Goal: Information Seeking & Learning: Learn about a topic

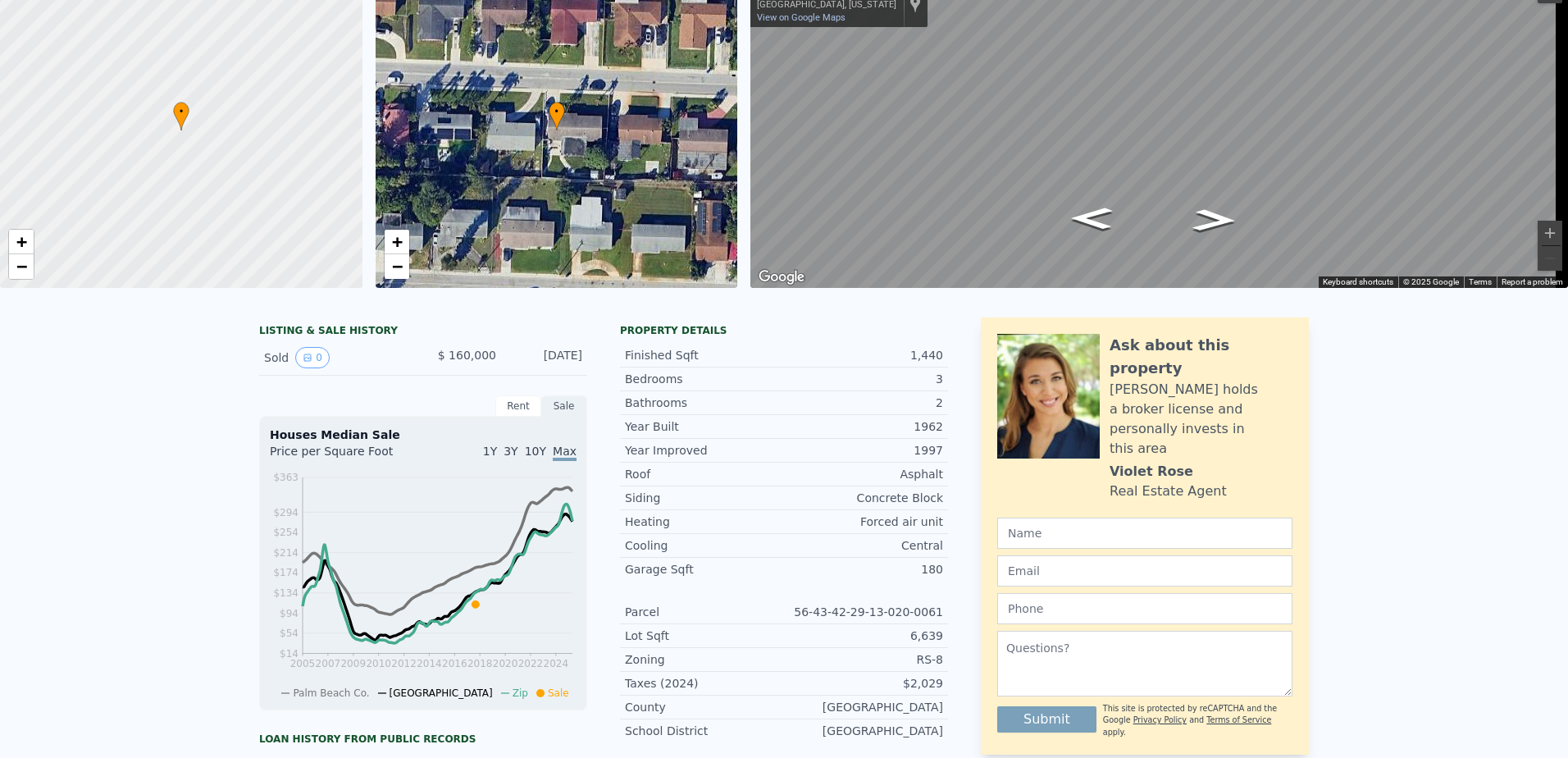
scroll to position [6, 0]
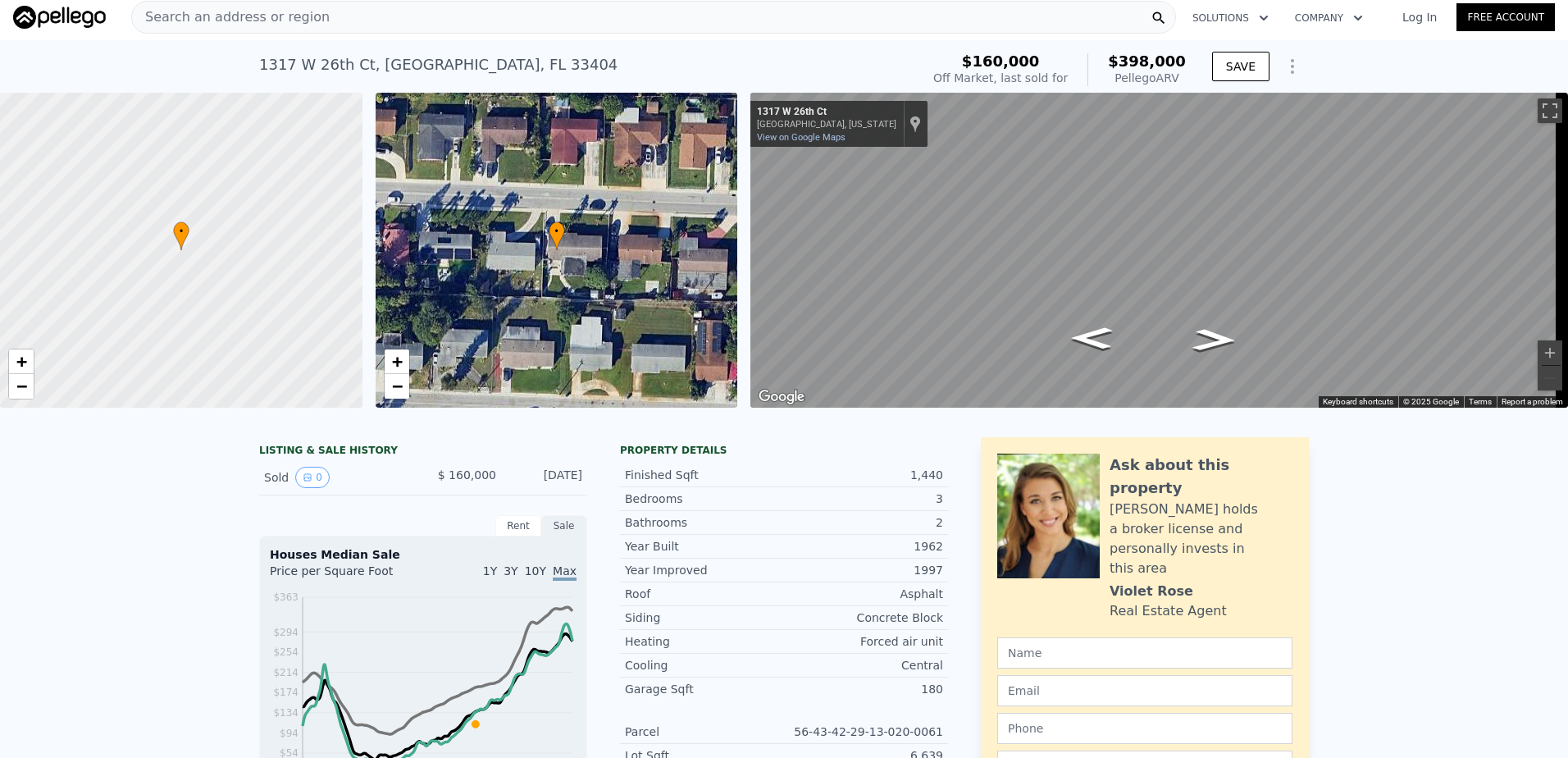
drag, startPoint x: 974, startPoint y: 420, endPoint x: 1057, endPoint y: 428, distance: 83.4
click at [1057, 424] on div at bounding box center [784, 415] width 1568 height 17
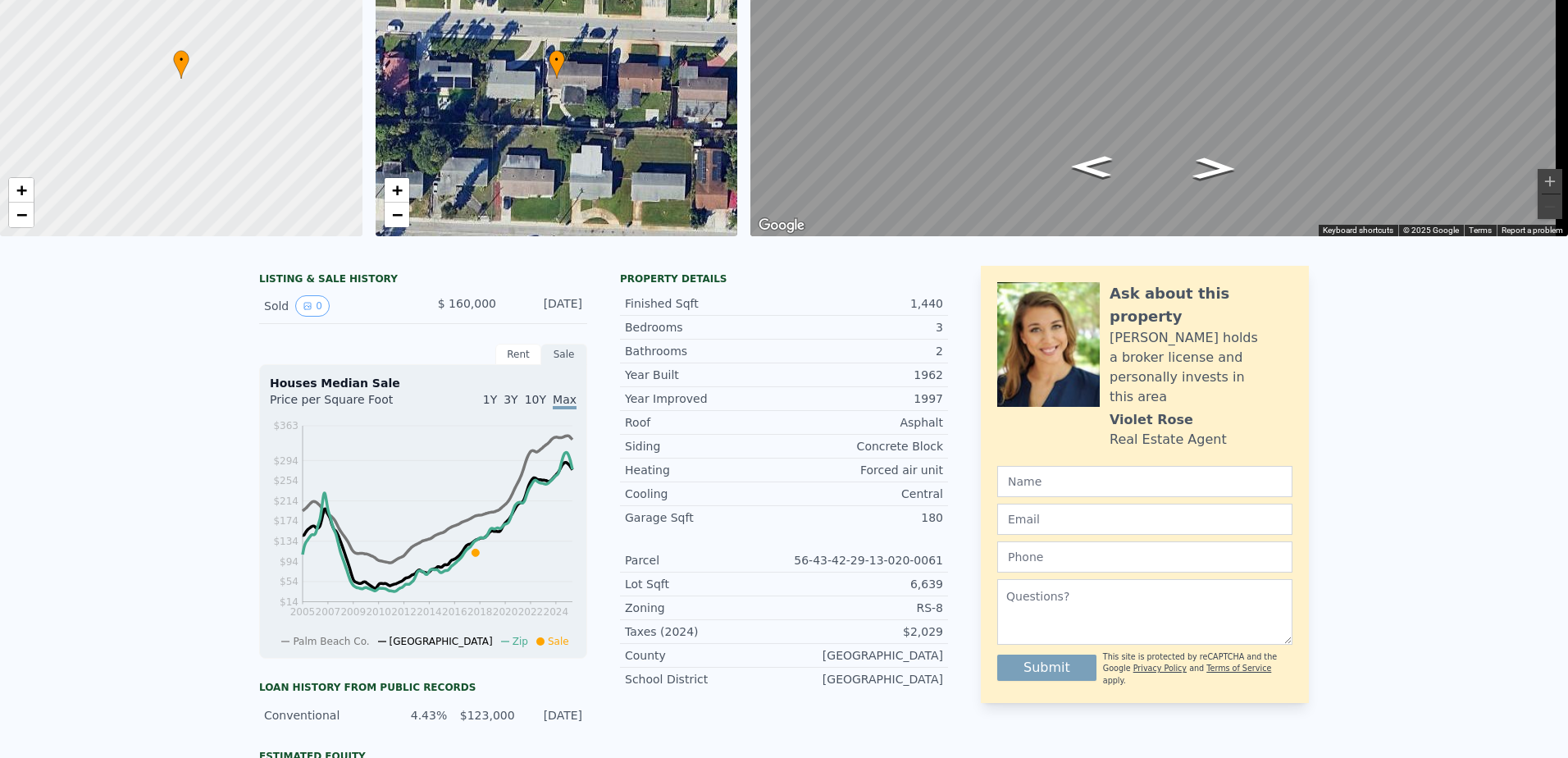
scroll to position [0, 0]
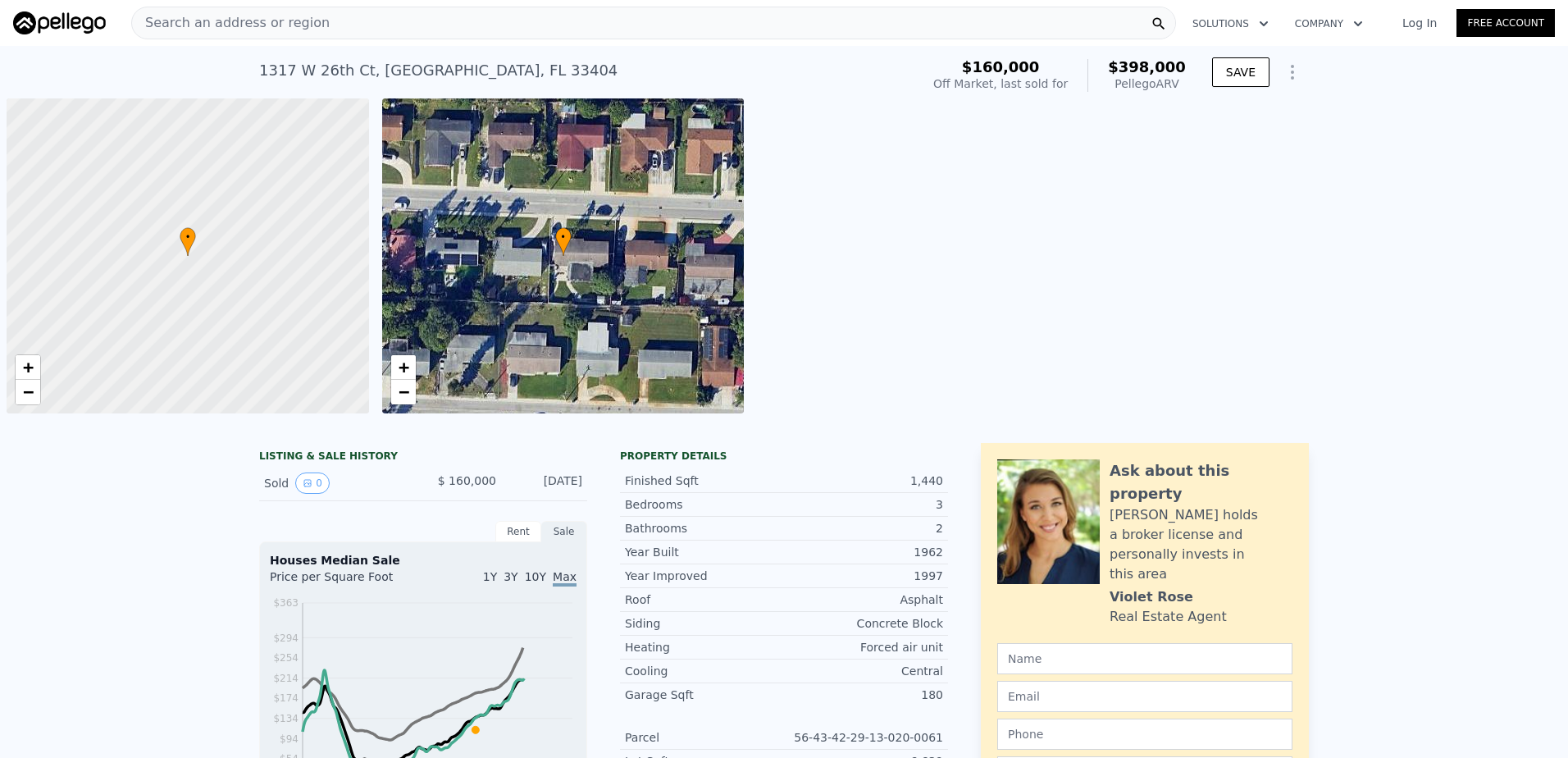
scroll to position [0, 7]
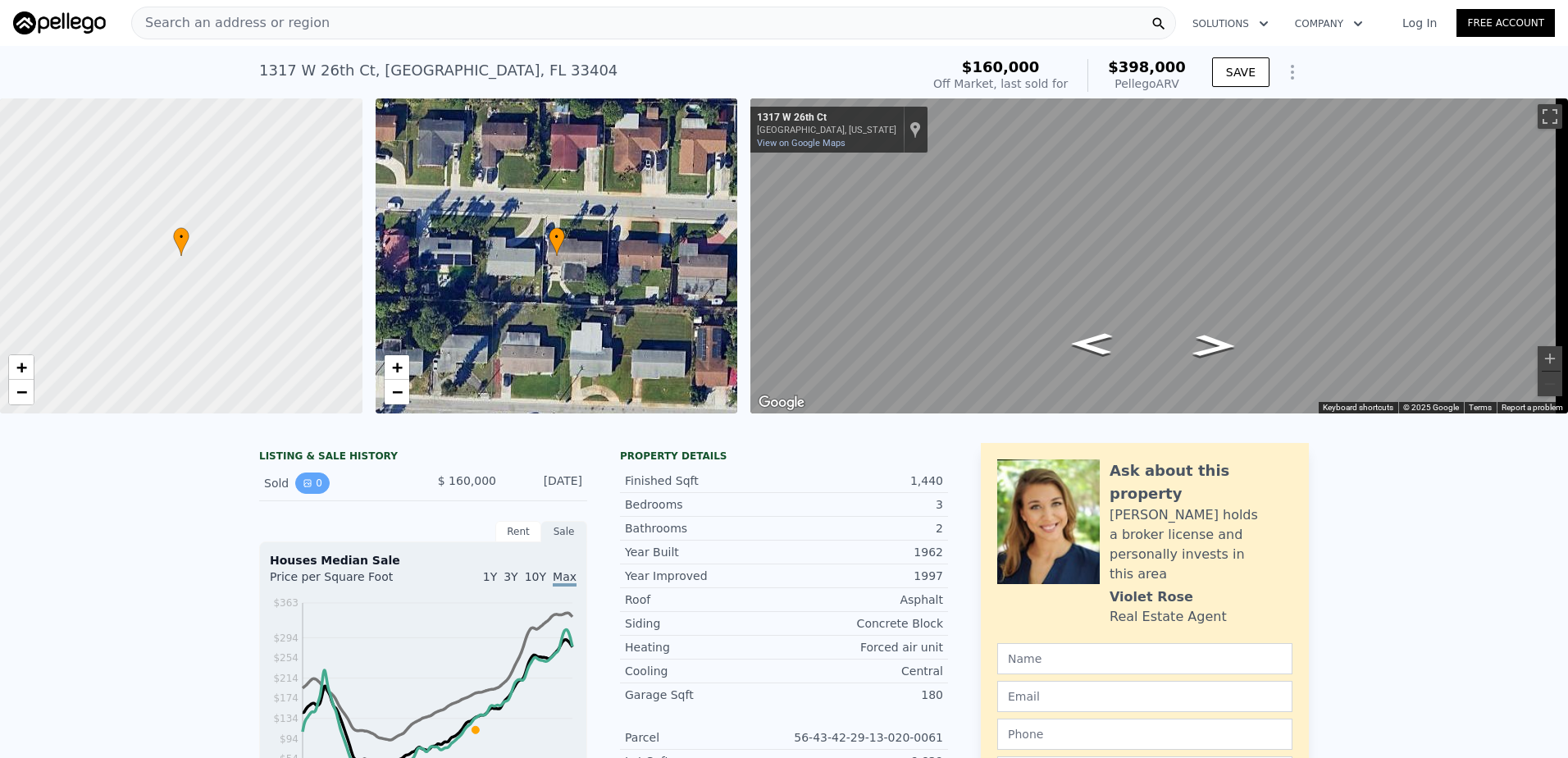
click at [303, 488] on icon "View historical data" at bounding box center [308, 483] width 10 height 10
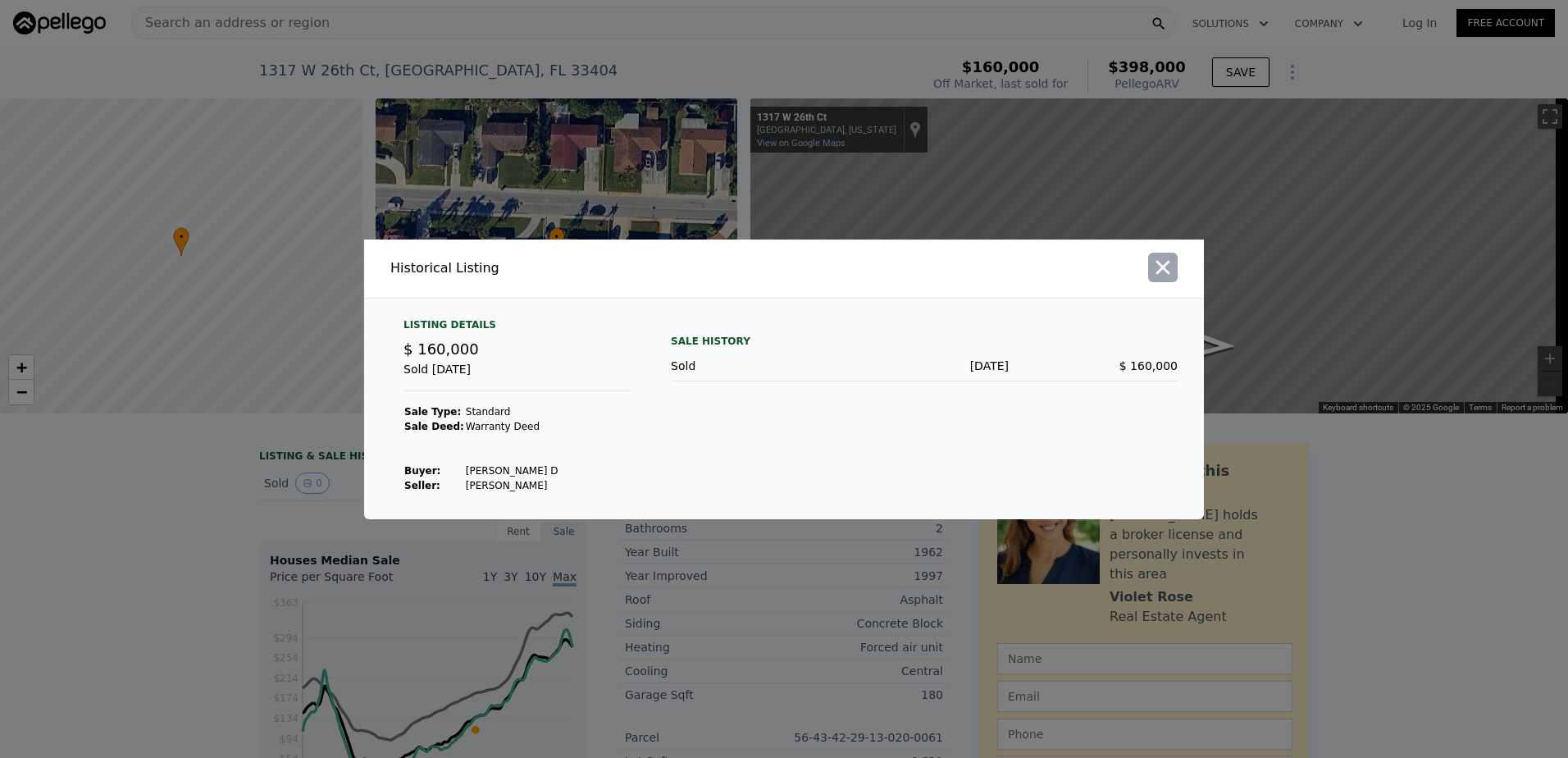
click at [1157, 262] on icon "button" at bounding box center [1164, 268] width 23 height 23
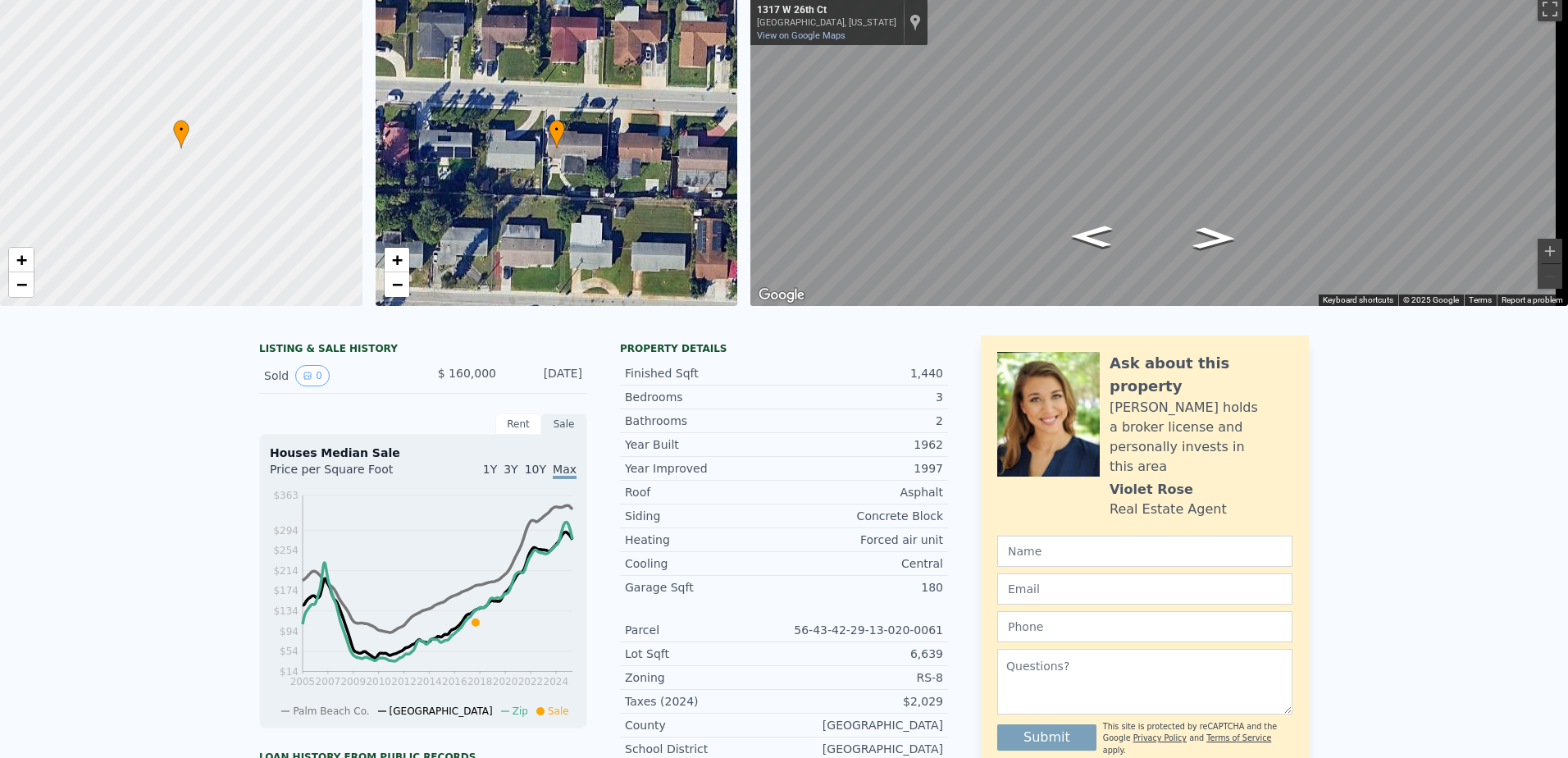
scroll to position [6, 0]
